Goal: Task Accomplishment & Management: Manage account settings

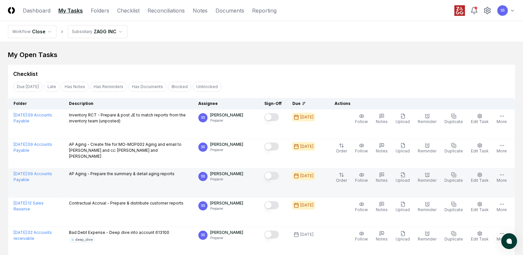
click at [277, 175] on button "Mark complete" at bounding box center [272, 176] width 15 height 8
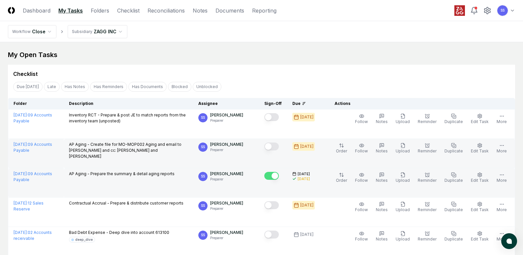
click at [279, 147] on button "Mark complete" at bounding box center [272, 147] width 15 height 8
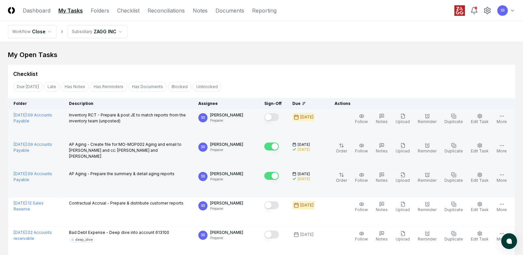
click at [279, 118] on button "Mark complete" at bounding box center [272, 117] width 15 height 8
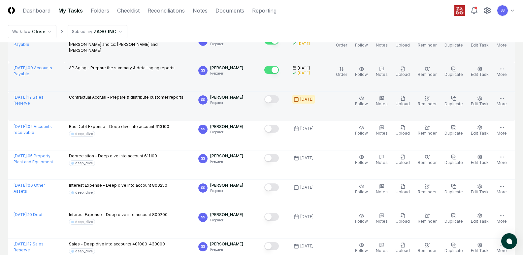
scroll to position [132, 0]
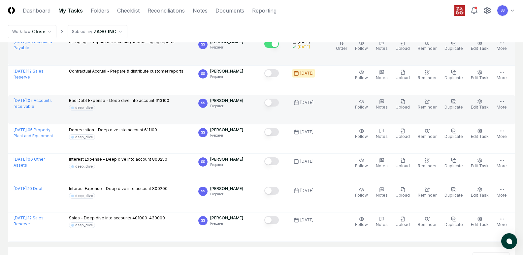
click at [279, 102] on button "Mark complete" at bounding box center [272, 103] width 15 height 8
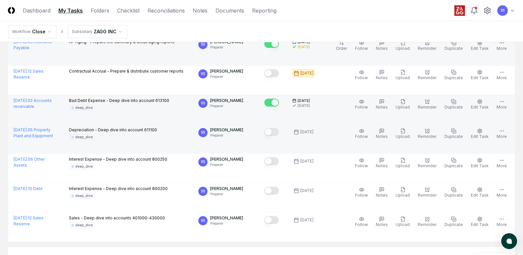
click at [279, 131] on button "Mark complete" at bounding box center [272, 132] width 15 height 8
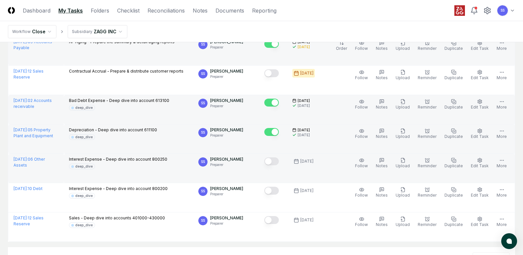
click at [279, 162] on button "Mark complete" at bounding box center [272, 162] width 15 height 8
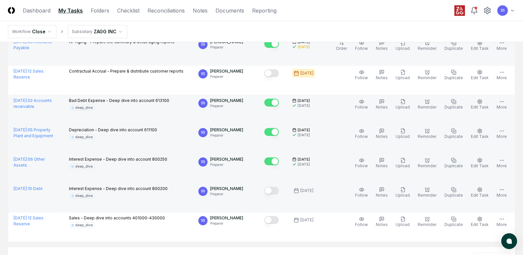
click at [279, 193] on button "Mark complete" at bounding box center [272, 191] width 15 height 8
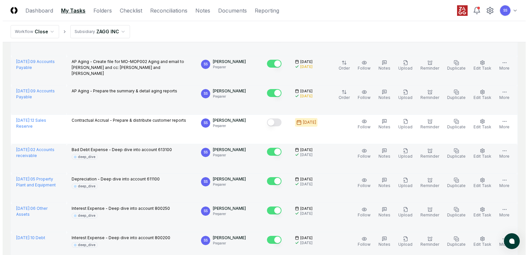
scroll to position [0, 0]
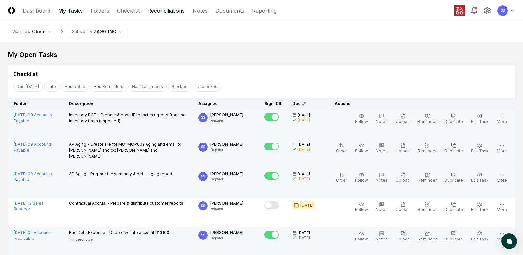
click at [154, 8] on link "Reconciliations" at bounding box center [166, 11] width 37 height 8
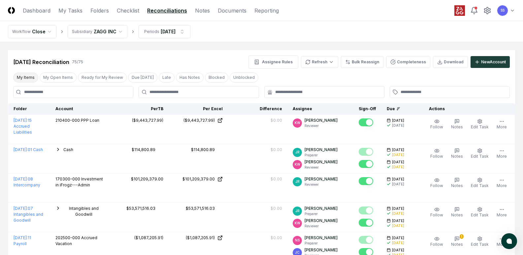
click at [22, 81] on button "My Items" at bounding box center [25, 78] width 25 height 10
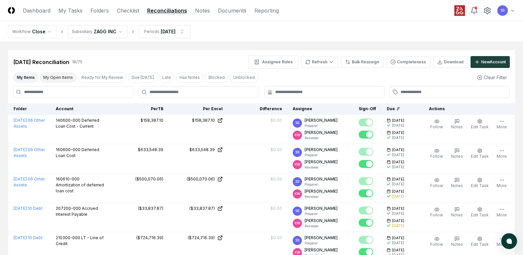
click at [59, 75] on button "My Open Items" at bounding box center [58, 78] width 37 height 10
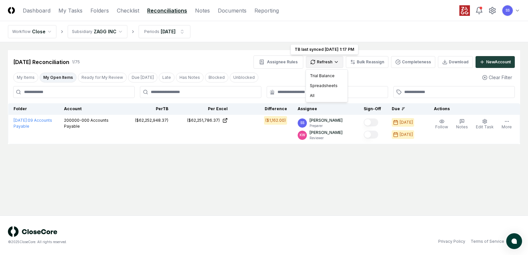
click at [329, 56] on html "CloseCore Dashboard My Tasks Folders Checklist Reconciliations Notes Documents …" at bounding box center [264, 127] width 528 height 255
click at [321, 96] on div "All" at bounding box center [326, 96] width 39 height 10
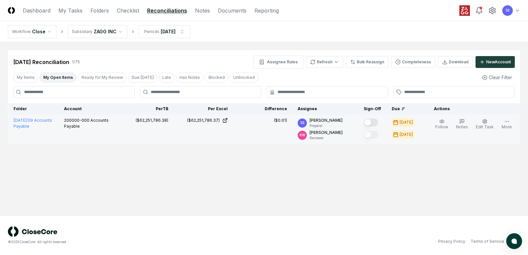
click at [378, 122] on button "Mark complete" at bounding box center [371, 123] width 15 height 8
click at [121, 9] on link "Checklist" at bounding box center [128, 11] width 22 height 8
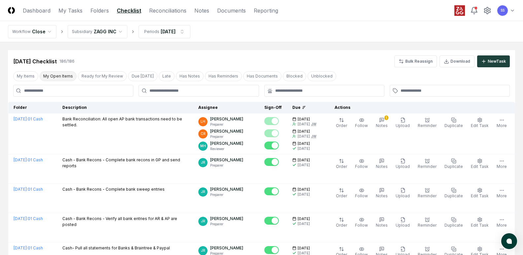
click at [55, 78] on button "My Open Items" at bounding box center [58, 76] width 37 height 10
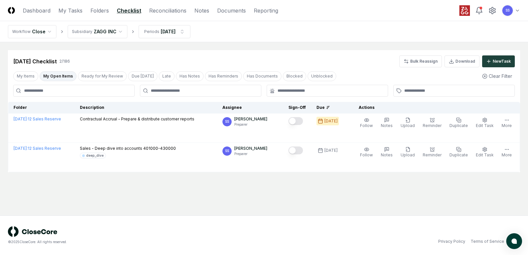
click at [127, 183] on main "Cancel Reassign [DATE] Checklist 2 / 186 Bulk Reassign Download New Task My Ite…" at bounding box center [264, 128] width 528 height 173
click at [99, 192] on main "Cancel Reassign [DATE] Checklist 2 / 186 Bulk Reassign Download New Task My Ite…" at bounding box center [264, 128] width 528 height 173
